Goal: Information Seeking & Learning: Learn about a topic

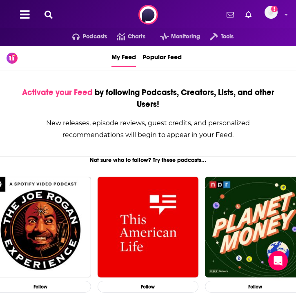
click at [48, 16] on icon at bounding box center [49, 15] width 8 height 8
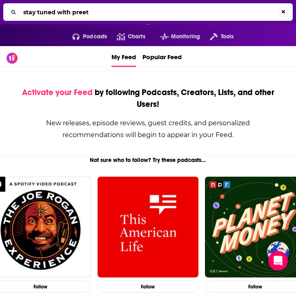
type input "stay tuned with preet"
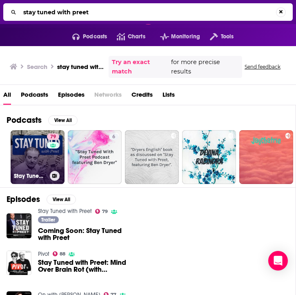
click at [44, 161] on link "79 Stay Tuned with Preet" at bounding box center [38, 157] width 54 height 54
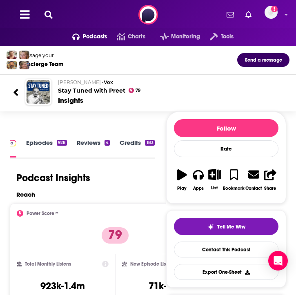
click at [49, 16] on icon at bounding box center [49, 15] width 8 height 8
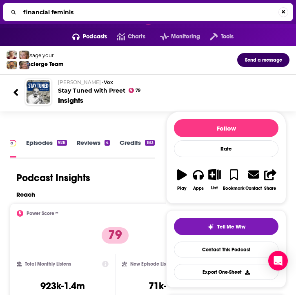
type input "financial feminist"
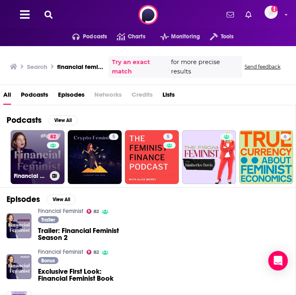
click at [40, 157] on link "82 Financial Feminist" at bounding box center [38, 157] width 54 height 54
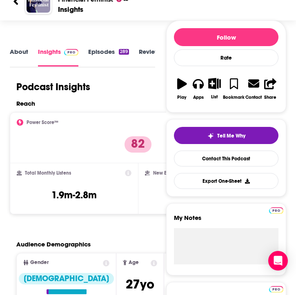
scroll to position [100, 0]
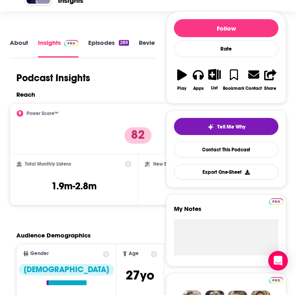
click at [140, 189] on div "New Episode Listens 172k-256k" at bounding box center [202, 179] width 128 height 51
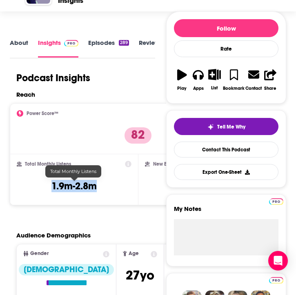
drag, startPoint x: 87, startPoint y: 189, endPoint x: 40, endPoint y: 189, distance: 46.5
click at [39, 189] on div "Total Monthly Listens 1.9m-2.8m" at bounding box center [74, 180] width 115 height 38
copy h3 "1.9m-2.8m"
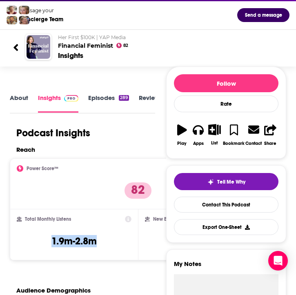
scroll to position [0, 0]
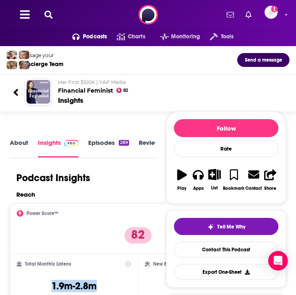
click at [49, 14] on icon at bounding box center [49, 15] width 8 height 8
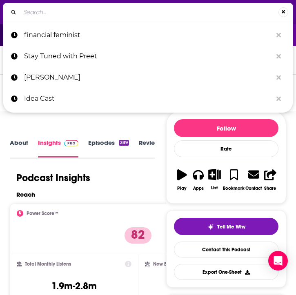
type input "[PERSON_NAME]"
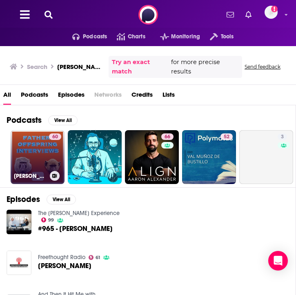
click at [47, 156] on link "60 [PERSON_NAME] | Father-Offspring Interviews" at bounding box center [38, 157] width 54 height 54
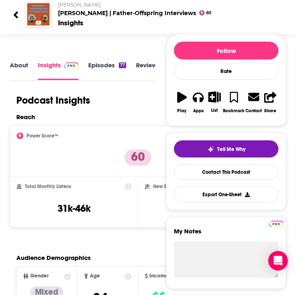
scroll to position [78, 0]
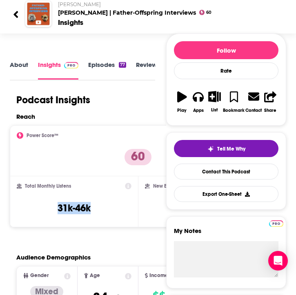
drag, startPoint x: 107, startPoint y: 207, endPoint x: 53, endPoint y: 207, distance: 53.5
click at [53, 207] on div "Total Monthly Listens 31k-46k" at bounding box center [74, 202] width 115 height 38
copy h3 "31k-46k"
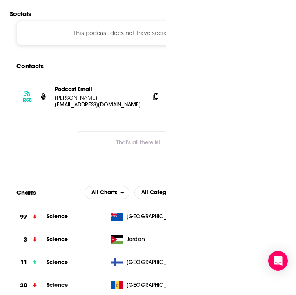
scroll to position [790, 0]
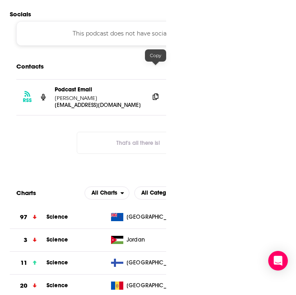
click at [156, 93] on icon at bounding box center [156, 96] width 6 height 7
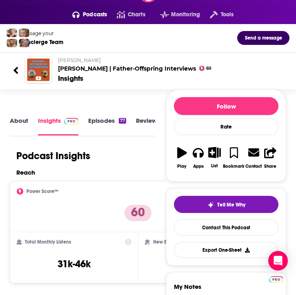
scroll to position [0, 0]
